Goal: Transaction & Acquisition: Purchase product/service

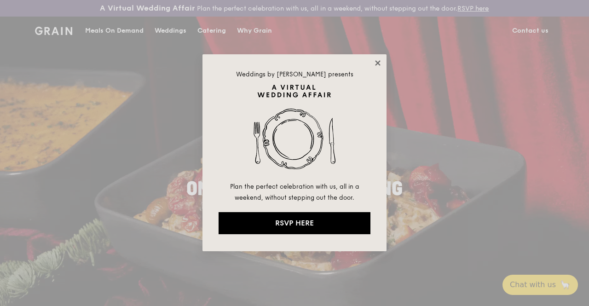
click at [379, 62] on icon at bounding box center [377, 62] width 5 height 5
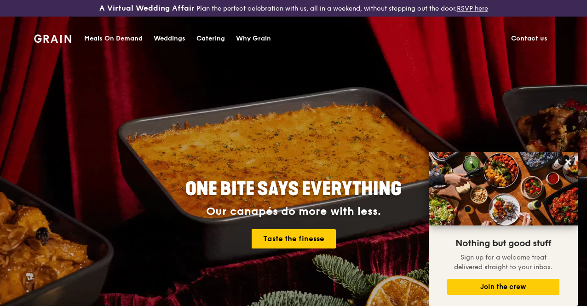
click at [109, 37] on div "Meals On Demand" at bounding box center [113, 39] width 58 height 28
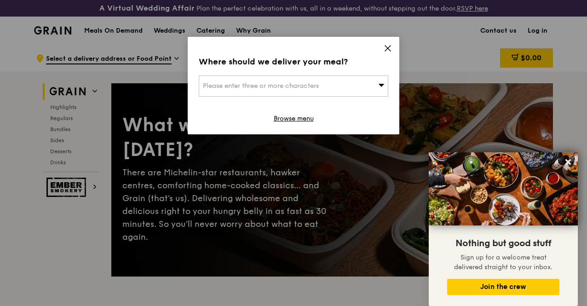
click at [344, 84] on div "Please enter three or more characters" at bounding box center [294, 85] width 190 height 21
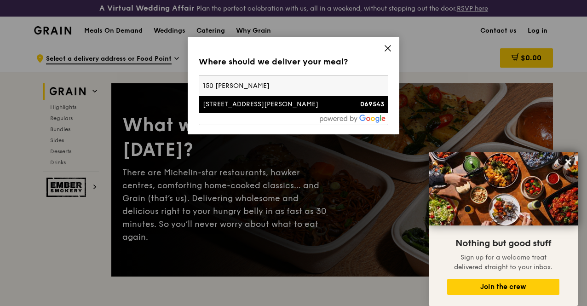
type input "150 cecil"
click at [347, 102] on div "069543" at bounding box center [362, 104] width 46 height 9
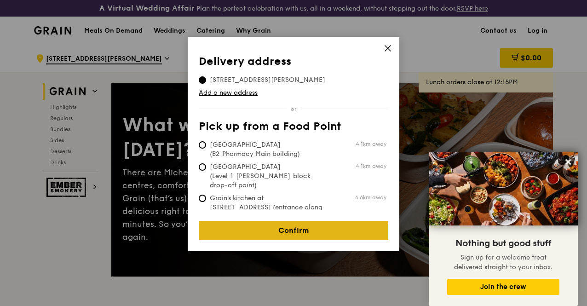
click at [317, 231] on link "Confirm" at bounding box center [294, 230] width 190 height 19
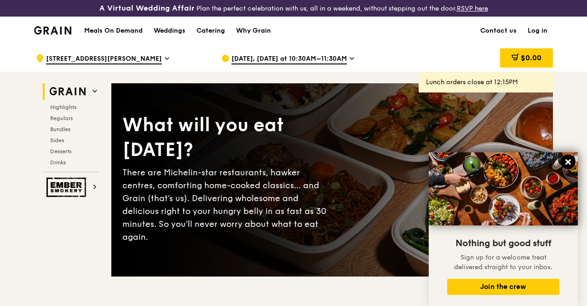
click at [568, 163] on icon at bounding box center [569, 162] width 6 height 6
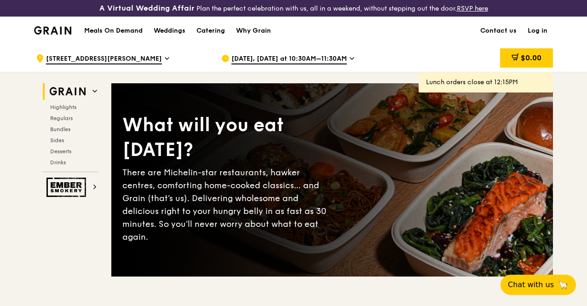
click at [350, 59] on icon at bounding box center [352, 59] width 4 height 2
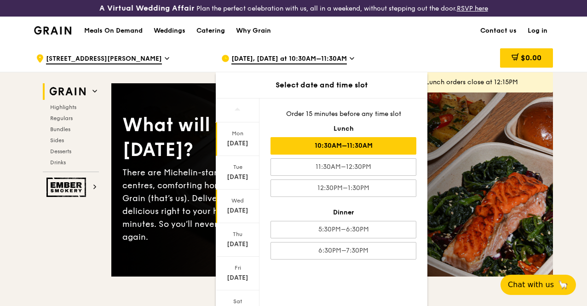
click at [236, 213] on div "Wed Sep 24" at bounding box center [238, 207] width 44 height 34
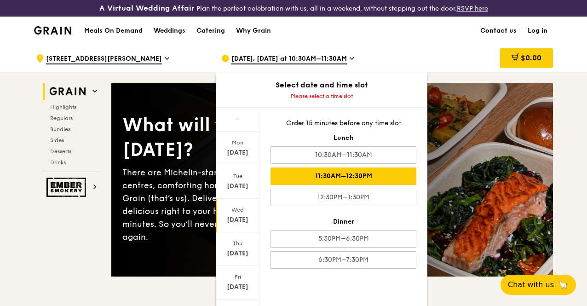
click at [388, 185] on div "11:30AM–12:30PM" at bounding box center [344, 176] width 146 height 17
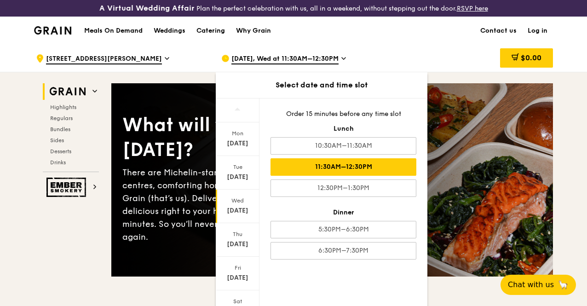
click at [371, 174] on div "11:30AM–12:30PM" at bounding box center [344, 166] width 146 height 17
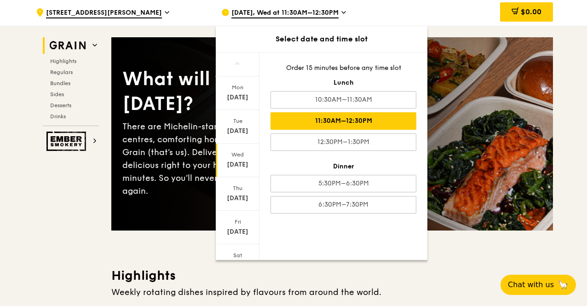
click at [330, 126] on div "11:30AM–12:30PM" at bounding box center [344, 120] width 146 height 17
click at [448, 20] on div "$0.00" at bounding box center [479, 13] width 148 height 28
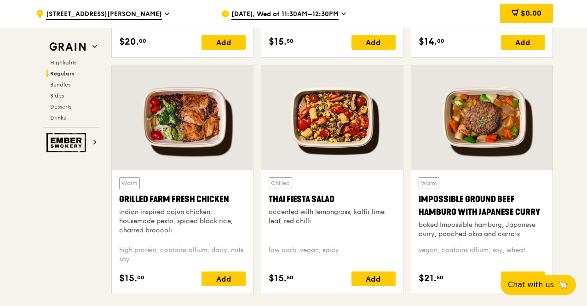
scroll to position [1049, 0]
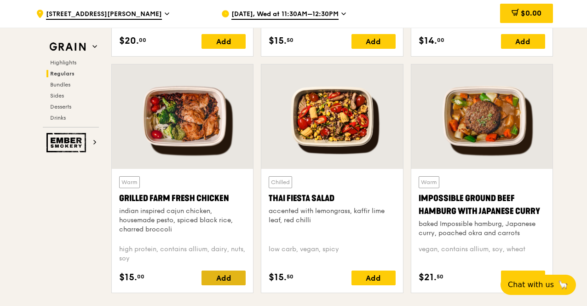
click at [226, 285] on div "Add" at bounding box center [224, 278] width 44 height 15
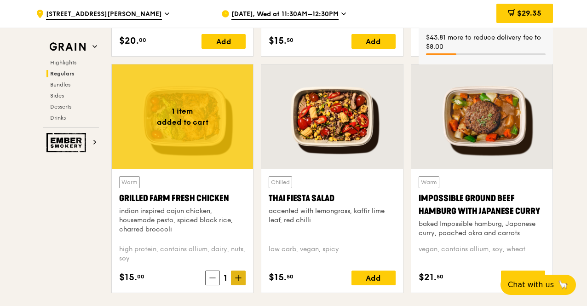
click at [242, 281] on icon at bounding box center [238, 278] width 6 height 6
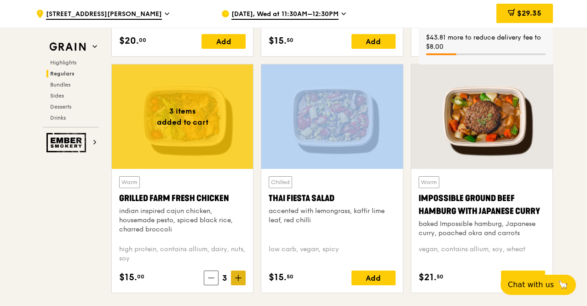
click at [242, 281] on icon at bounding box center [238, 278] width 6 height 6
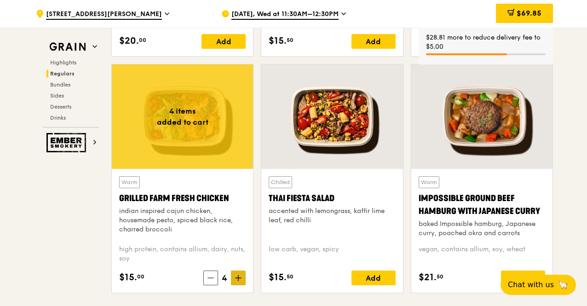
click at [242, 281] on icon at bounding box center [238, 278] width 6 height 6
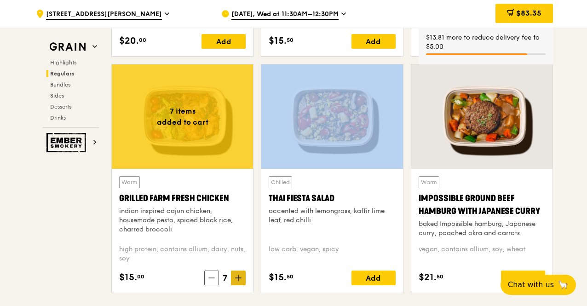
click at [242, 281] on icon at bounding box center [238, 278] width 6 height 6
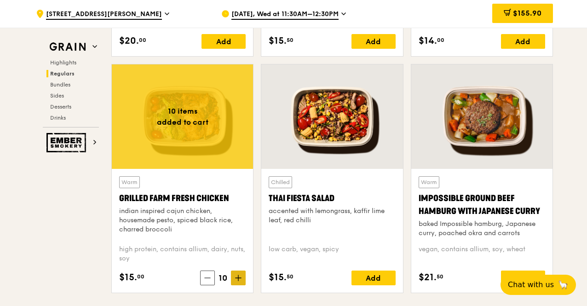
click at [244, 283] on span at bounding box center [238, 278] width 15 height 15
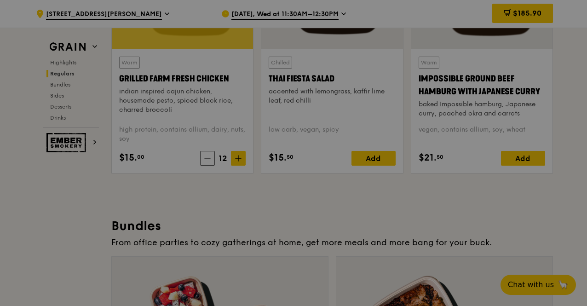
scroll to position [1187, 0]
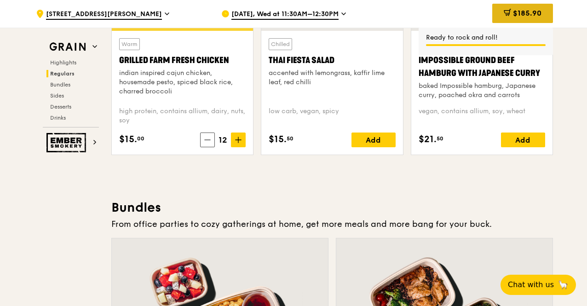
click at [505, 16] on span at bounding box center [507, 14] width 7 height 10
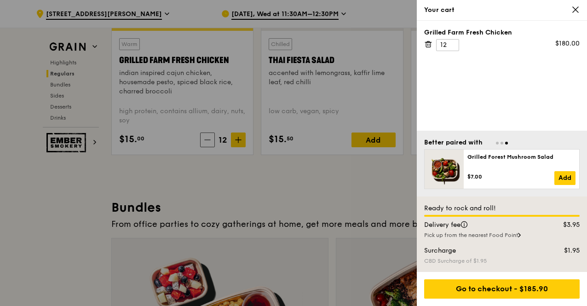
click at [576, 10] on icon at bounding box center [576, 10] width 6 height 6
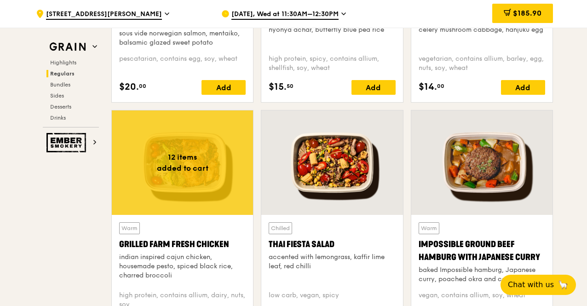
scroll to position [1095, 0]
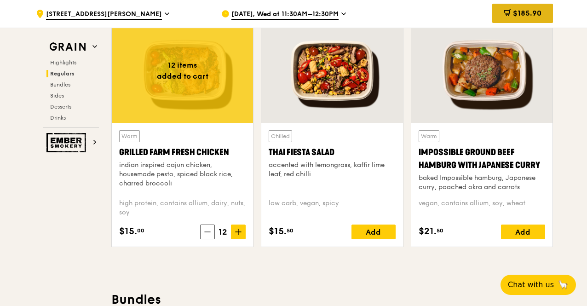
click at [531, 13] on span "$185.90" at bounding box center [527, 13] width 29 height 9
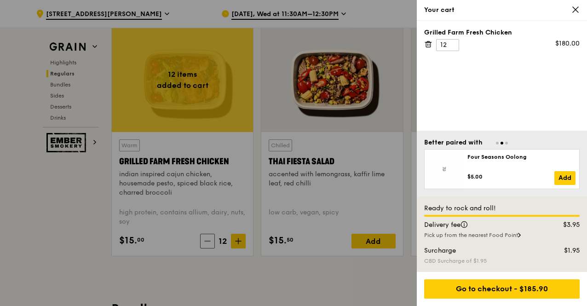
scroll to position [1077, 0]
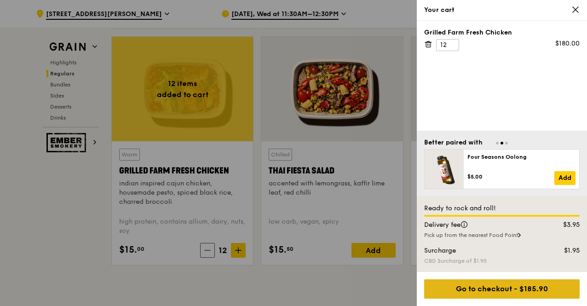
click at [525, 295] on div "Go to checkout - $185.90" at bounding box center [502, 288] width 156 height 19
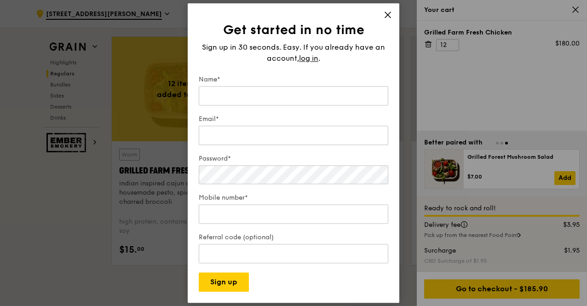
click at [306, 48] on span "Sign up in 30 seconds. Easy. If you already have an account," at bounding box center [293, 53] width 183 height 20
click at [306, 58] on span "log in" at bounding box center [308, 58] width 19 height 11
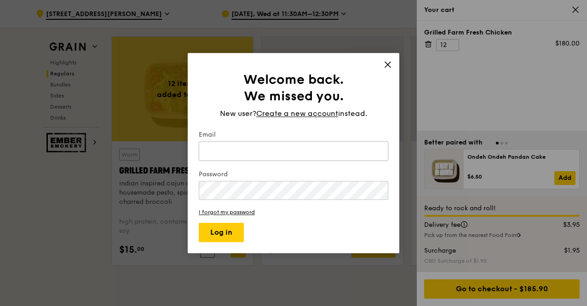
type input "x"
type input "cheryl@xtra.com.sg"
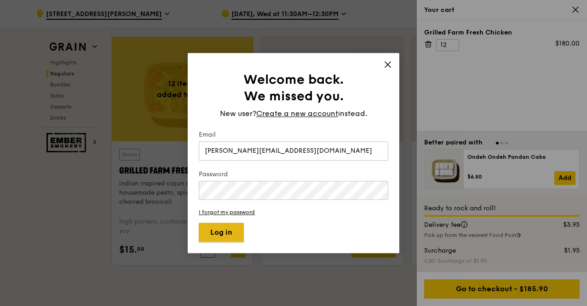
click at [215, 238] on button "Log in" at bounding box center [221, 232] width 45 height 19
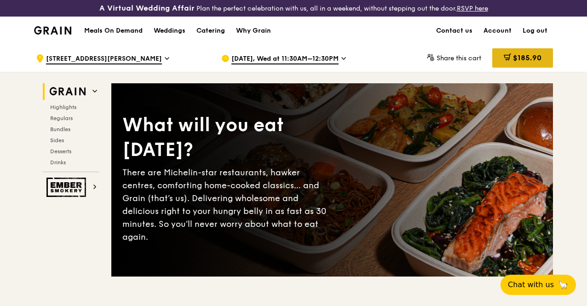
click at [521, 62] on span "$185.90" at bounding box center [527, 57] width 29 height 9
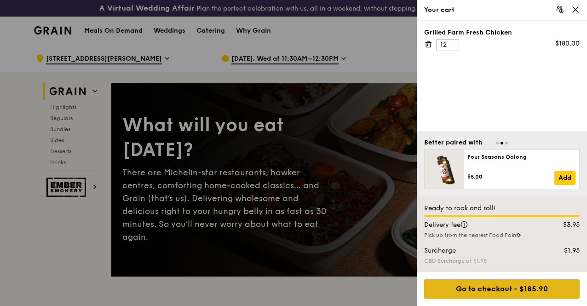
click at [535, 289] on div "Go to checkout - $185.90" at bounding box center [502, 288] width 156 height 19
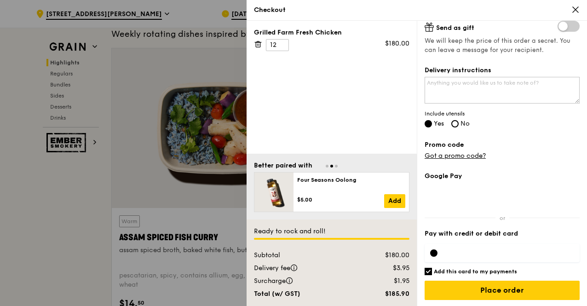
scroll to position [322, 0]
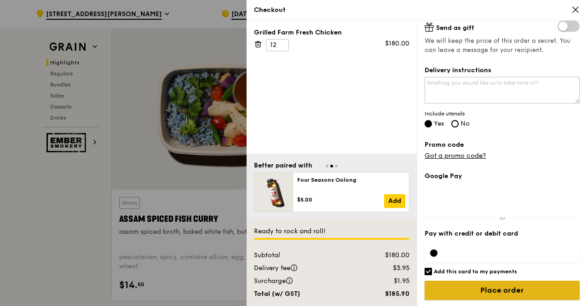
click at [495, 289] on input "Place order" at bounding box center [502, 290] width 155 height 19
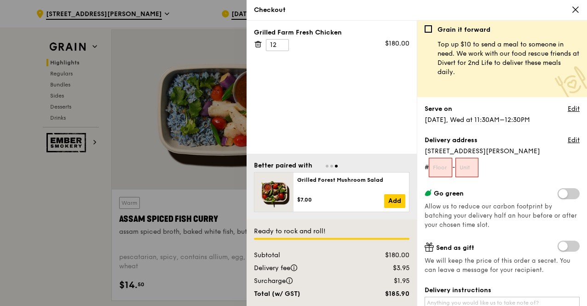
scroll to position [0, 0]
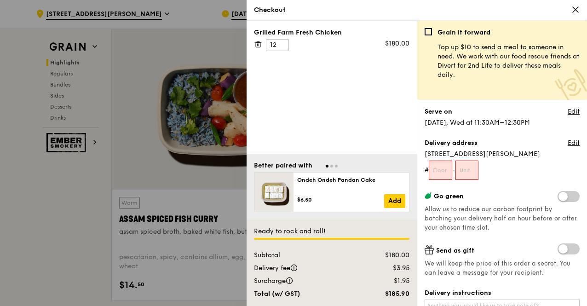
click at [442, 173] on input "text" at bounding box center [440, 170] width 23 height 19
type input "0"
click at [470, 174] on input "text" at bounding box center [467, 170] width 23 height 19
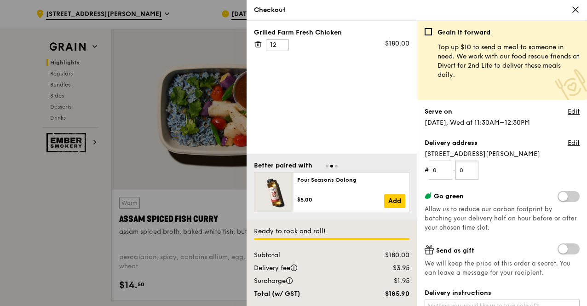
type input "0"
click at [491, 177] on form "# 0 - 0" at bounding box center [502, 170] width 155 height 19
click at [447, 176] on input "0" at bounding box center [440, 170] width 23 height 19
type input "09"
click at [472, 175] on input "0" at bounding box center [467, 170] width 23 height 19
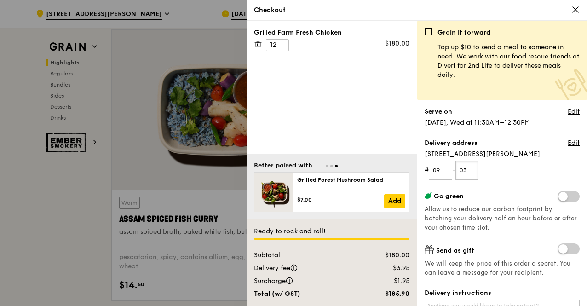
type input "03"
click at [507, 164] on form "# 09 - 03" at bounding box center [502, 170] width 155 height 19
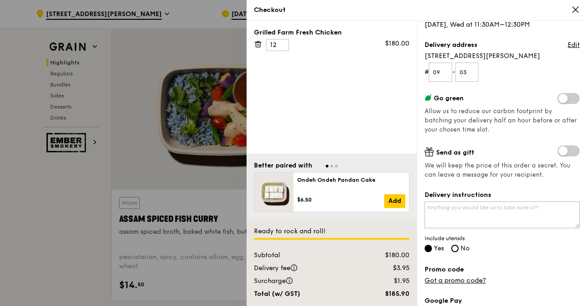
scroll to position [39, 0]
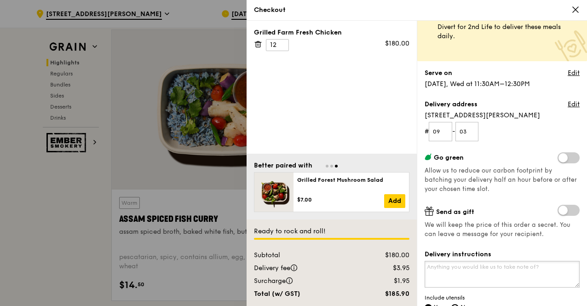
click at [518, 278] on textarea "Delivery instructions" at bounding box center [502, 274] width 155 height 27
click at [476, 276] on textarea "Look for" at bounding box center [502, 274] width 155 height 27
drag, startPoint x: 451, startPoint y: 269, endPoint x: 531, endPoint y: 235, distance: 87.0
click at [452, 268] on textarea "Look for upon arrival." at bounding box center [502, 274] width 155 height 27
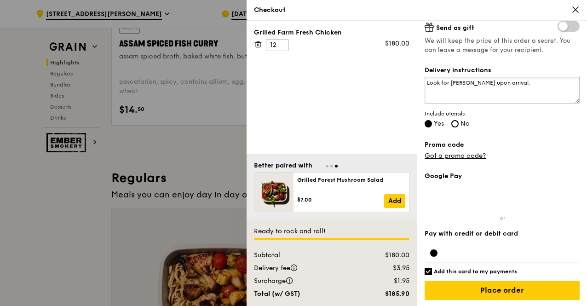
scroll to position [506, 0]
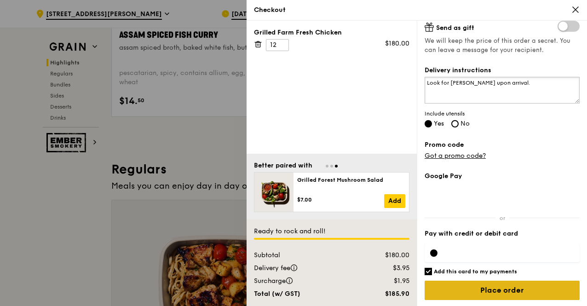
type textarea "Look for [PERSON_NAME] upon arrival."
click at [508, 296] on input "Place order" at bounding box center [502, 290] width 155 height 19
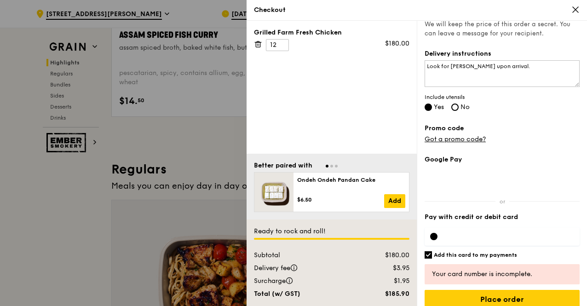
scroll to position [249, 0]
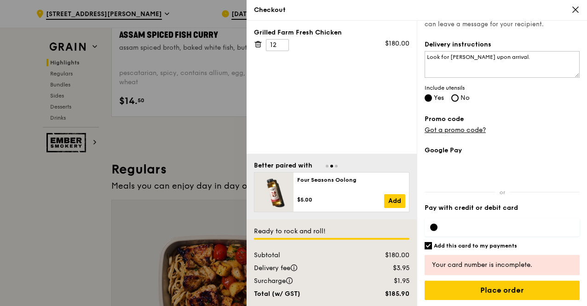
click at [425, 245] on input "Add this card to my payments" at bounding box center [428, 245] width 7 height 7
checkbox input "false"
click at [491, 230] on div at bounding box center [502, 227] width 155 height 18
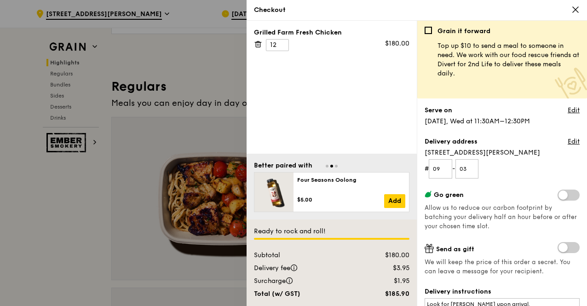
scroll to position [0, 0]
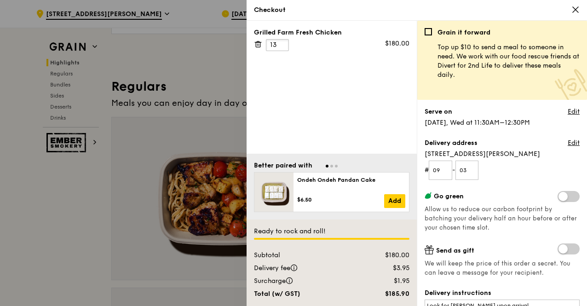
click at [282, 44] on input "13" at bounding box center [277, 45] width 23 height 12
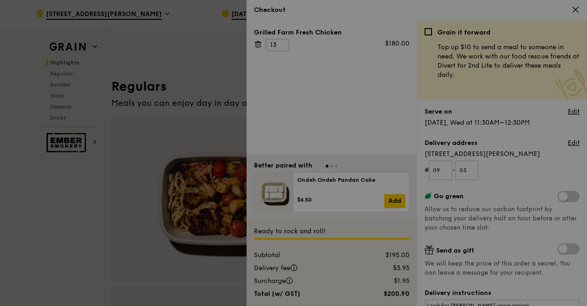
click at [280, 48] on div at bounding box center [293, 153] width 587 height 306
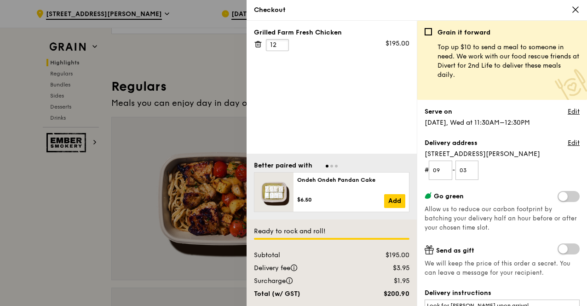
click at [280, 47] on input "12" at bounding box center [277, 45] width 23 height 12
click at [280, 47] on input "11" at bounding box center [277, 45] width 23 height 12
click at [280, 47] on input "10" at bounding box center [277, 45] width 23 height 12
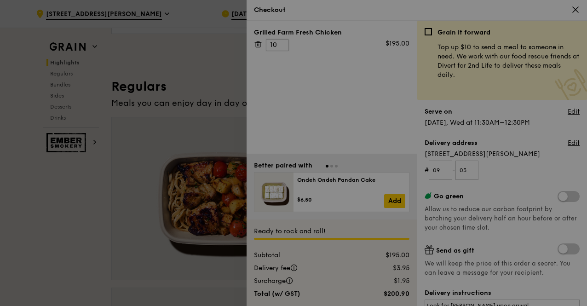
click at [280, 43] on div at bounding box center [293, 153] width 587 height 306
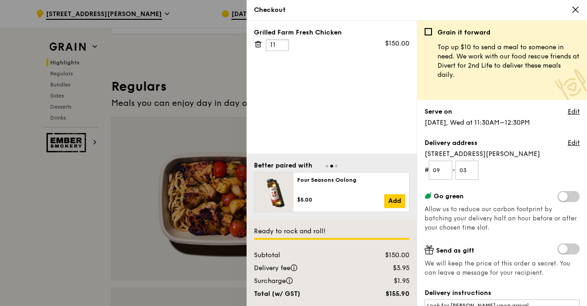
type input "11"
click at [280, 42] on input "11" at bounding box center [277, 45] width 23 height 12
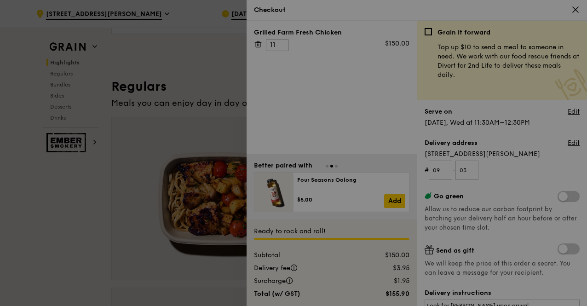
click at [380, 79] on div at bounding box center [293, 153] width 587 height 306
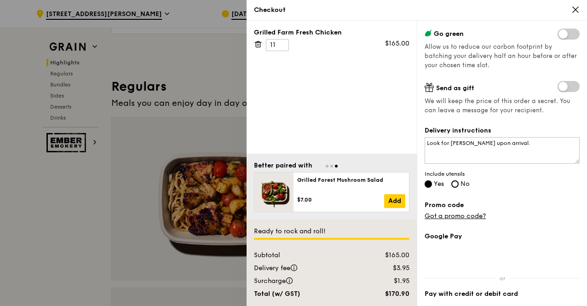
scroll to position [223, 0]
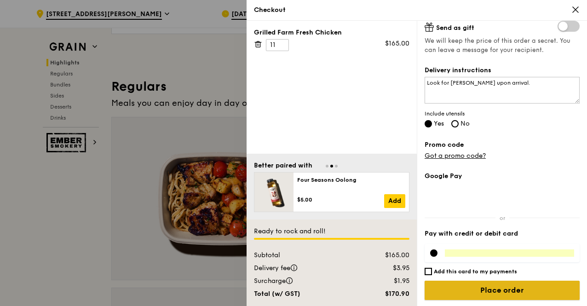
click at [507, 292] on input "Place order" at bounding box center [502, 290] width 155 height 19
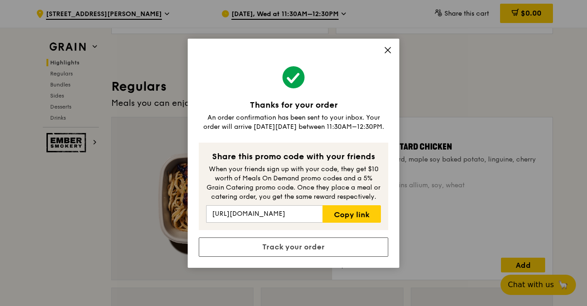
click at [389, 49] on icon at bounding box center [388, 50] width 6 height 6
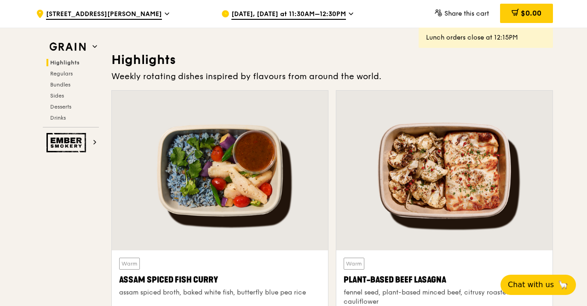
scroll to position [212, 0]
